Goal: Transaction & Acquisition: Obtain resource

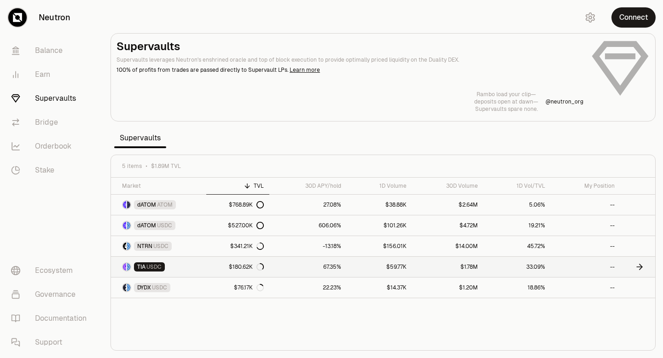
click at [261, 268] on icon at bounding box center [259, 266] width 7 height 7
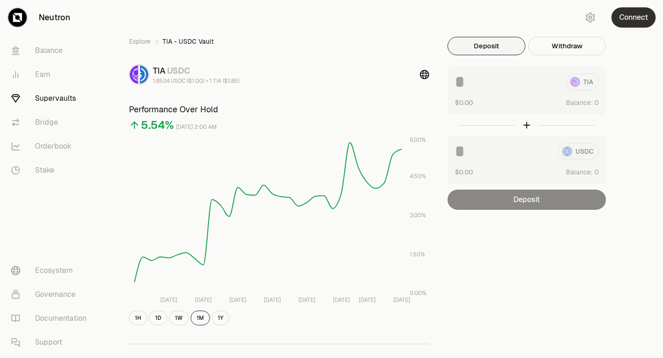
click at [626, 17] on button "Connect" at bounding box center [634, 17] width 44 height 20
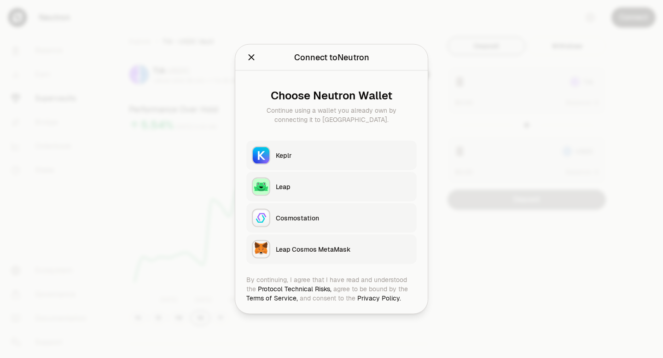
click at [386, 151] on div "Keplr" at bounding box center [343, 155] width 135 height 9
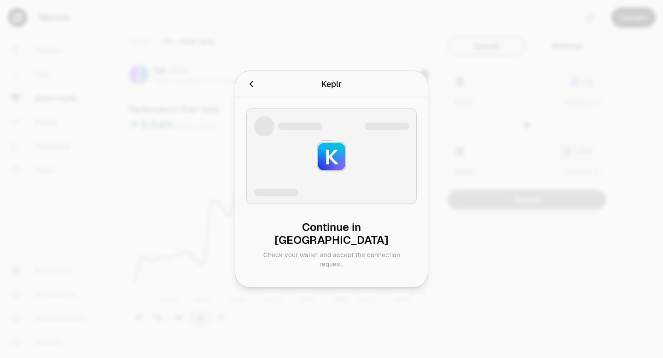
click at [253, 89] on icon "Cancel" at bounding box center [251, 84] width 10 height 10
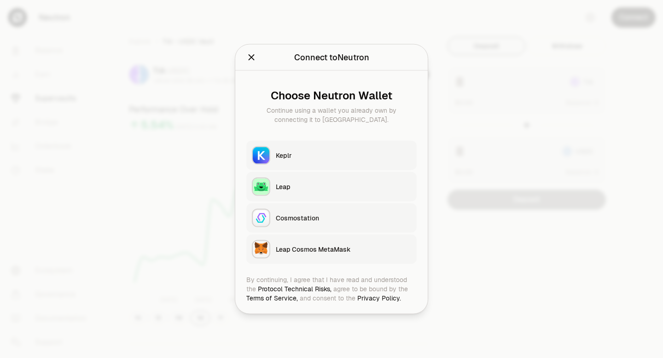
click at [250, 60] on icon "Close" at bounding box center [251, 57] width 10 height 10
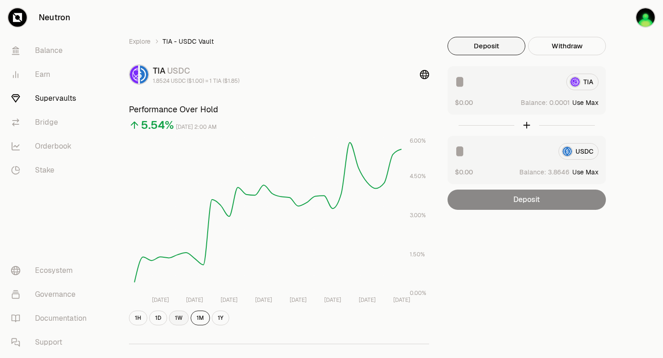
click at [175, 317] on button "1W" at bounding box center [179, 318] width 20 height 15
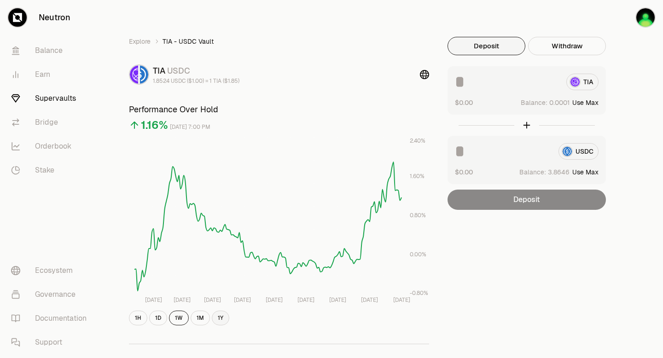
click at [220, 317] on button "1Y" at bounding box center [220, 318] width 17 height 15
